Goal: Task Accomplishment & Management: Manage account settings

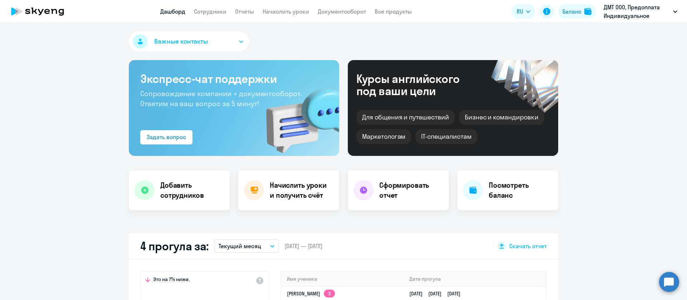
select select "30"
click at [300, 11] on link "Начислить уроки" at bounding box center [285, 11] width 46 height 7
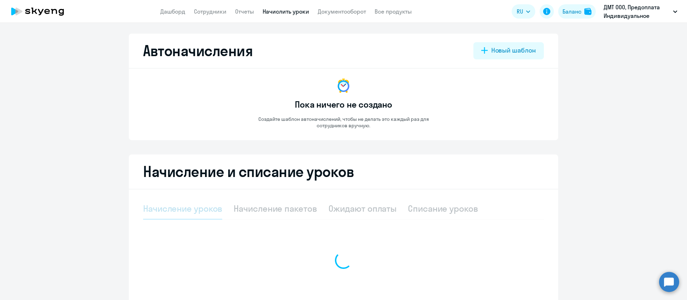
select select "10"
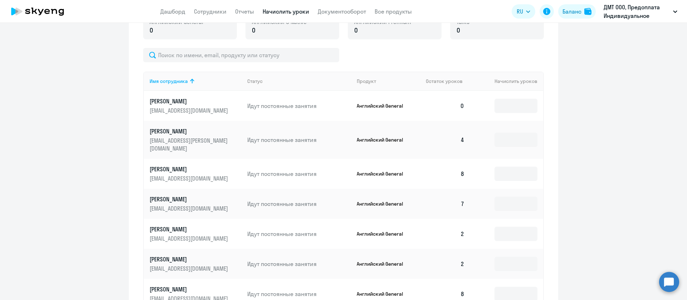
scroll to position [268, 0]
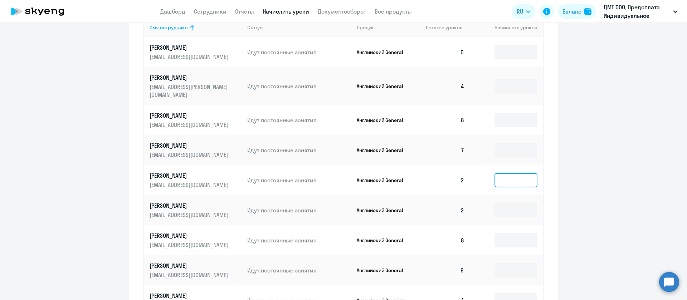
click at [505, 178] on input at bounding box center [515, 180] width 43 height 14
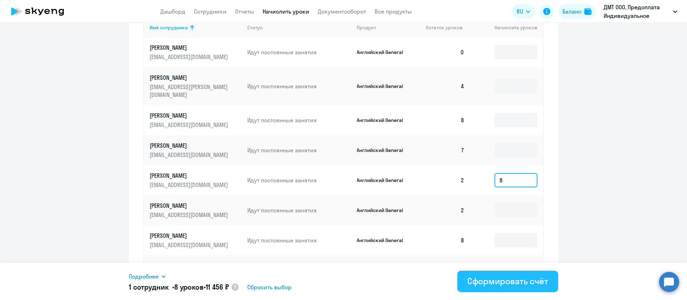
type input "8"
click at [499, 282] on div "Сформировать счёт" at bounding box center [507, 280] width 81 height 11
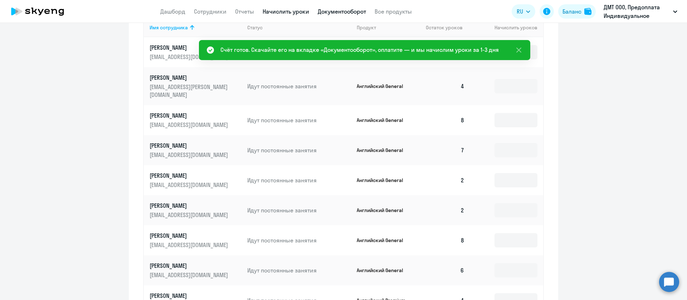
click at [345, 14] on link "Документооборот" at bounding box center [342, 11] width 48 height 7
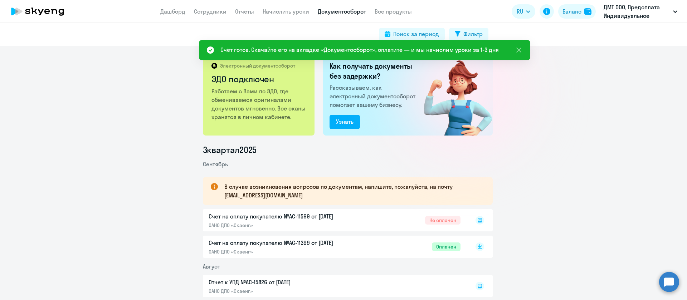
click at [477, 221] on icon at bounding box center [479, 220] width 4 height 4
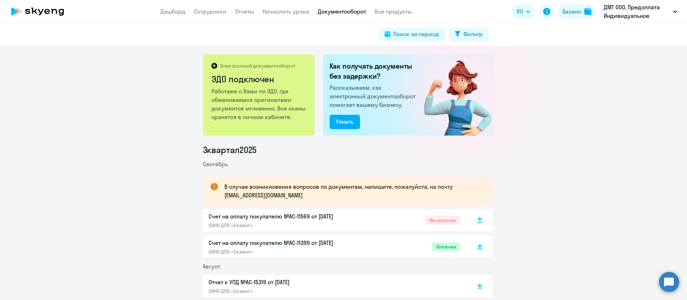
click at [475, 221] on rect at bounding box center [479, 220] width 9 height 9
click at [46, 81] on div "Электронный документооборот ЭДО подключен Работаем с Вами по ЭДО, где обменивае…" at bounding box center [343, 173] width 687 height 254
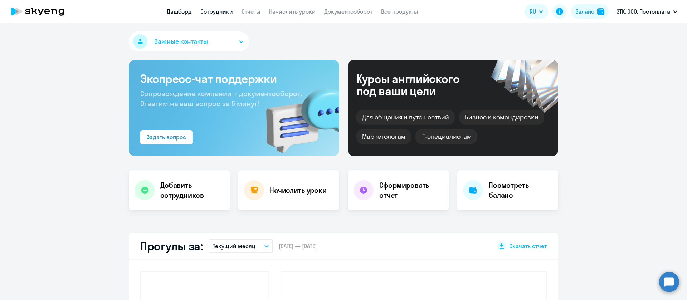
click at [225, 10] on link "Сотрудники" at bounding box center [216, 11] width 33 height 7
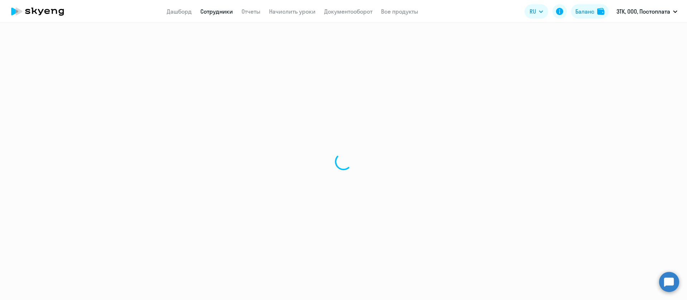
select select "30"
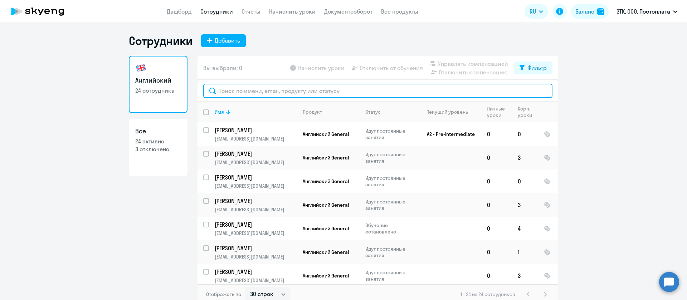
click at [358, 87] on input "text" at bounding box center [377, 91] width 349 height 14
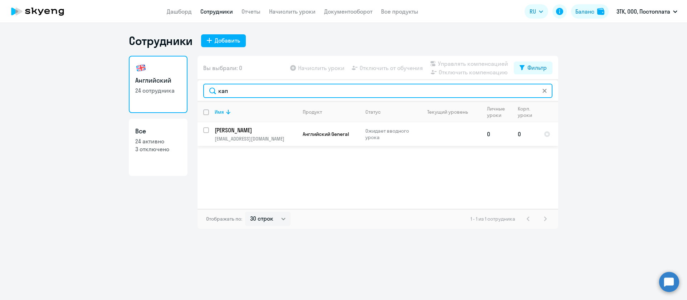
type input "кап"
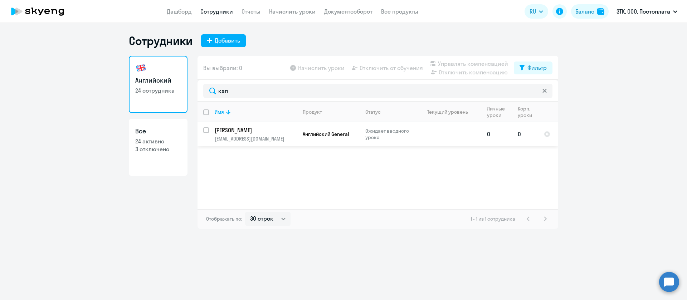
click at [205, 130] on input "select row 42616067" at bounding box center [210, 134] width 14 height 14
checkbox input "true"
click at [450, 63] on span "Управлять компенсацией" at bounding box center [473, 63] width 70 height 9
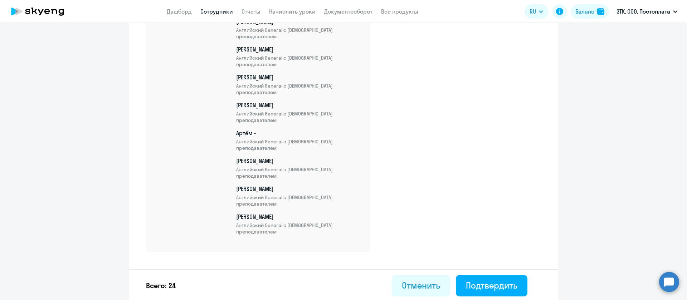
scroll to position [643, 0]
click at [499, 276] on button "Подтвердить" at bounding box center [492, 284] width 72 height 21
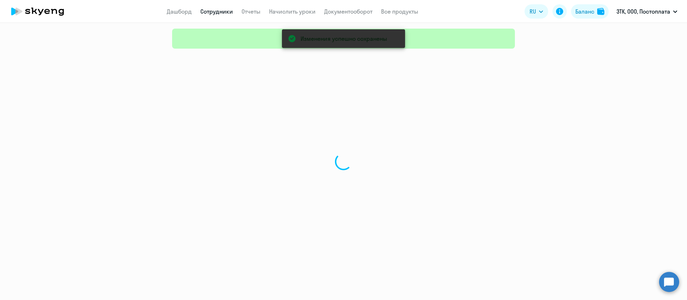
select select "30"
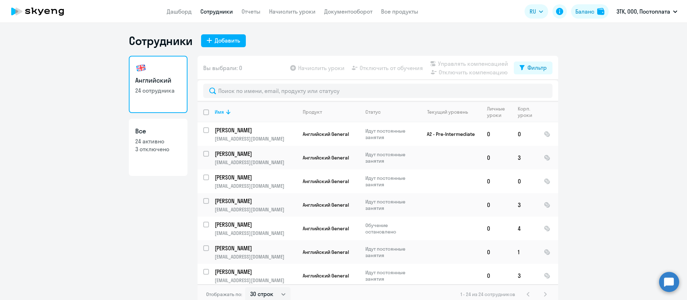
click at [67, 152] on ng-component "Сотрудники Добавить Английский 24 сотрудника Все 24 активно 3 отключено Вы выбр…" at bounding box center [343, 169] width 687 height 271
